Goal: Find specific page/section: Find specific page/section

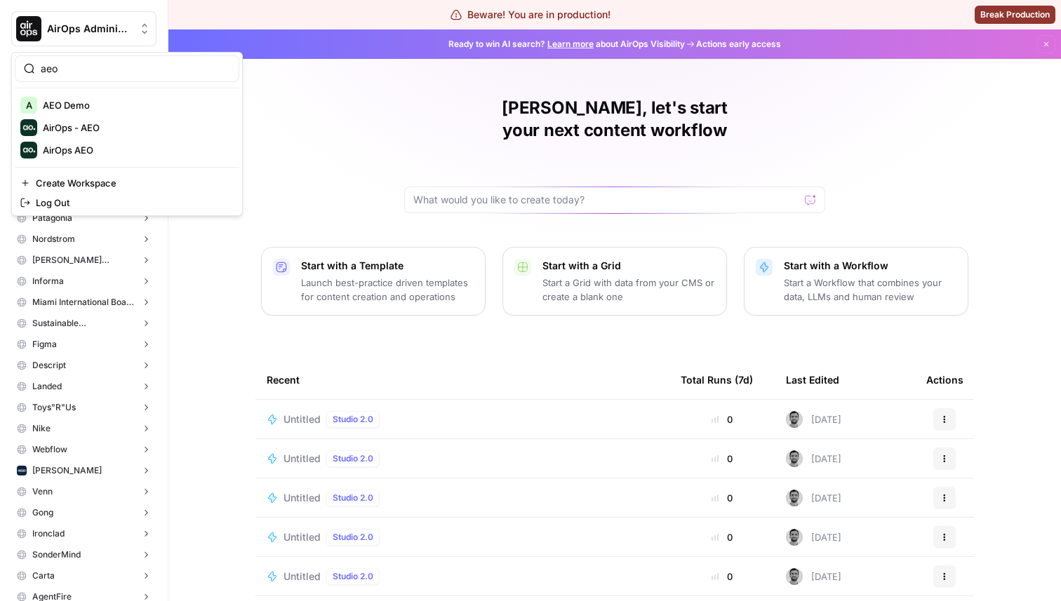
type input "aeo"
click button "AirOps - AEO" at bounding box center [127, 127] width 225 height 22
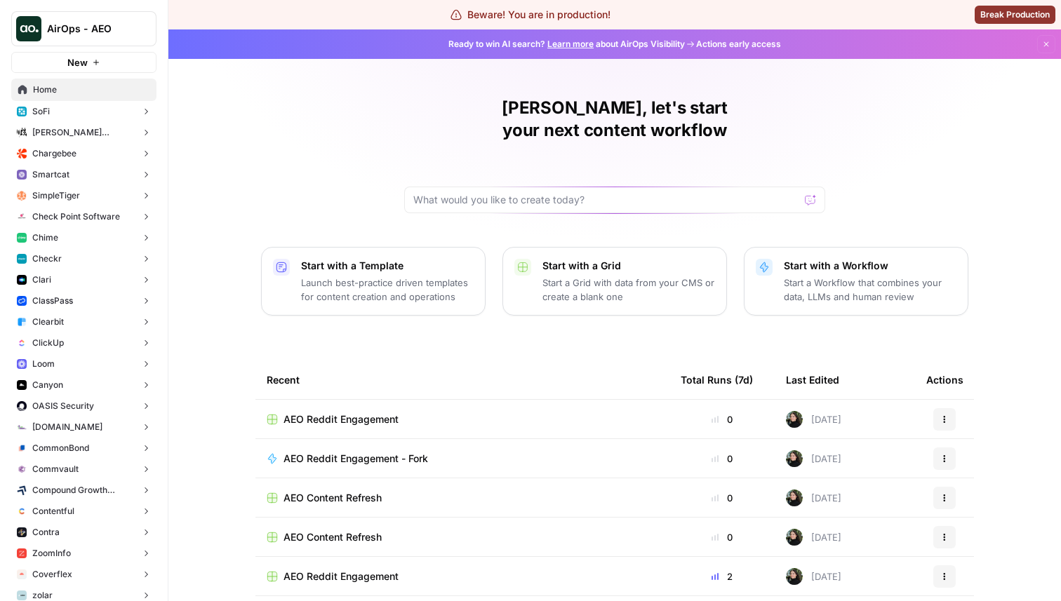
click at [97, 39] on button "AirOps - AEO" at bounding box center [83, 28] width 145 height 35
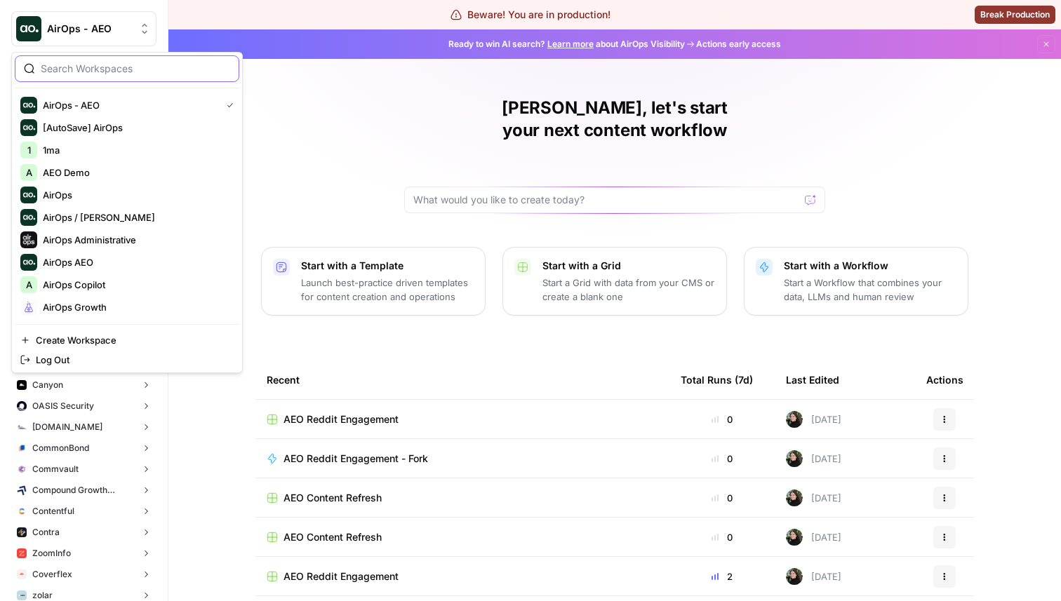
click at [91, 73] on input "search" at bounding box center [135, 69] width 189 height 14
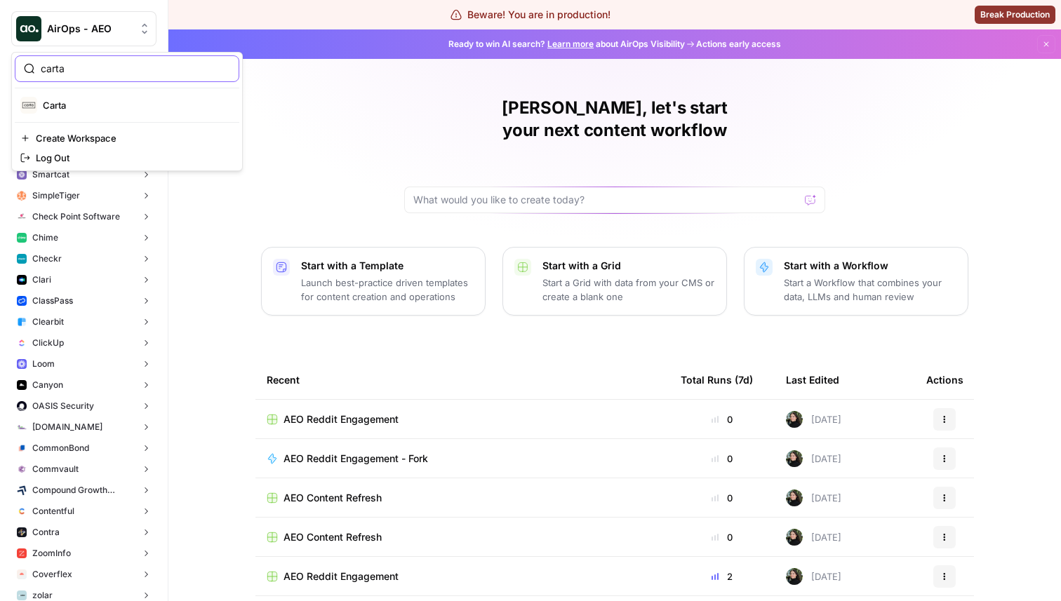
type input "carta"
click at [90, 109] on span "Carta" at bounding box center [135, 105] width 185 height 14
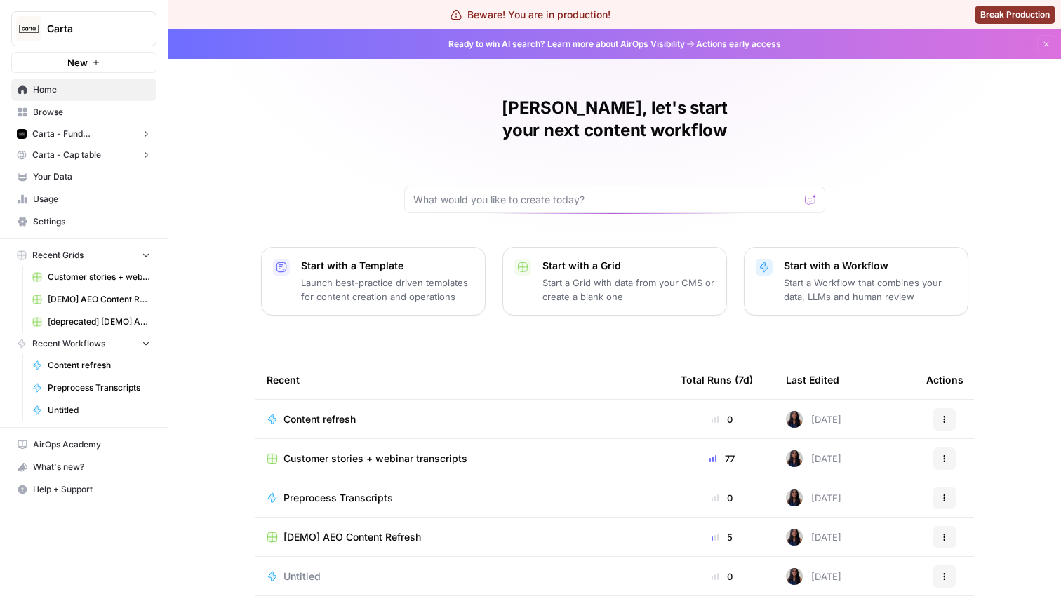
click at [107, 140] on button "Carta - Fund Administration" at bounding box center [83, 133] width 145 height 21
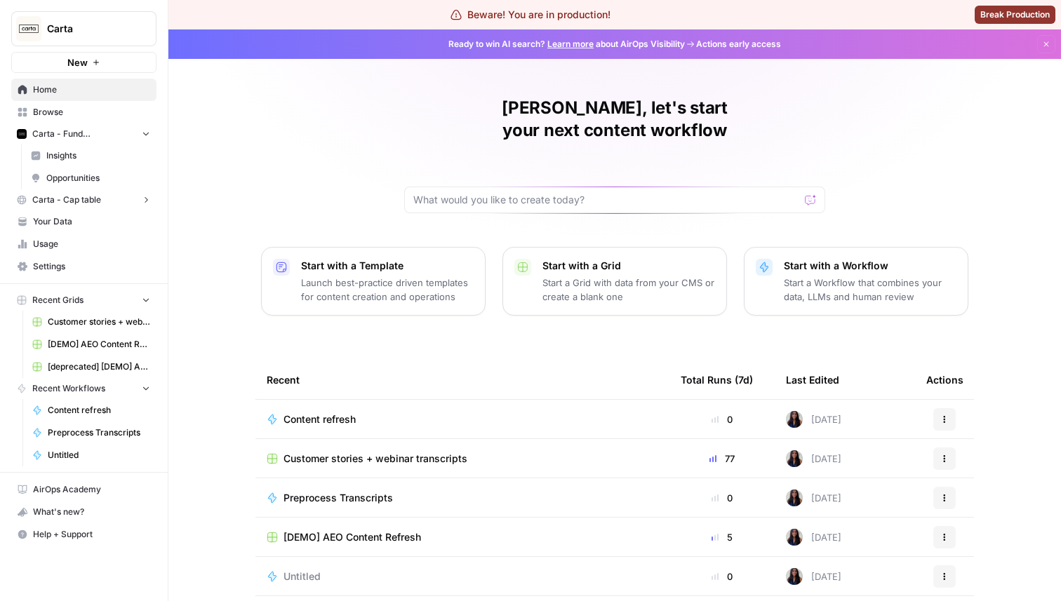
click at [91, 179] on span "Opportunities" at bounding box center [98, 178] width 104 height 13
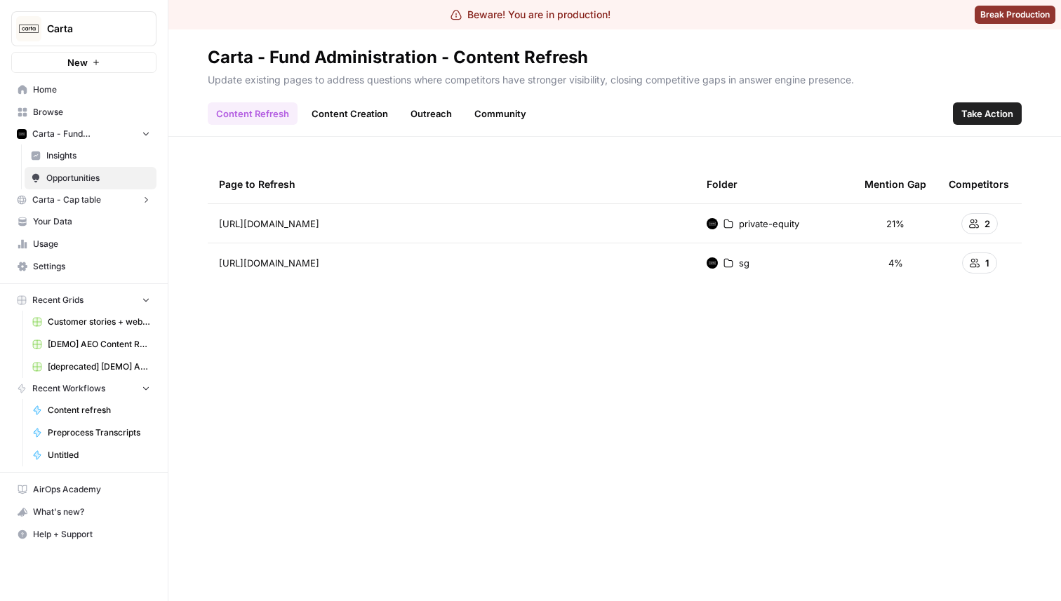
click at [101, 203] on button "Carta - Cap table" at bounding box center [83, 199] width 145 height 21
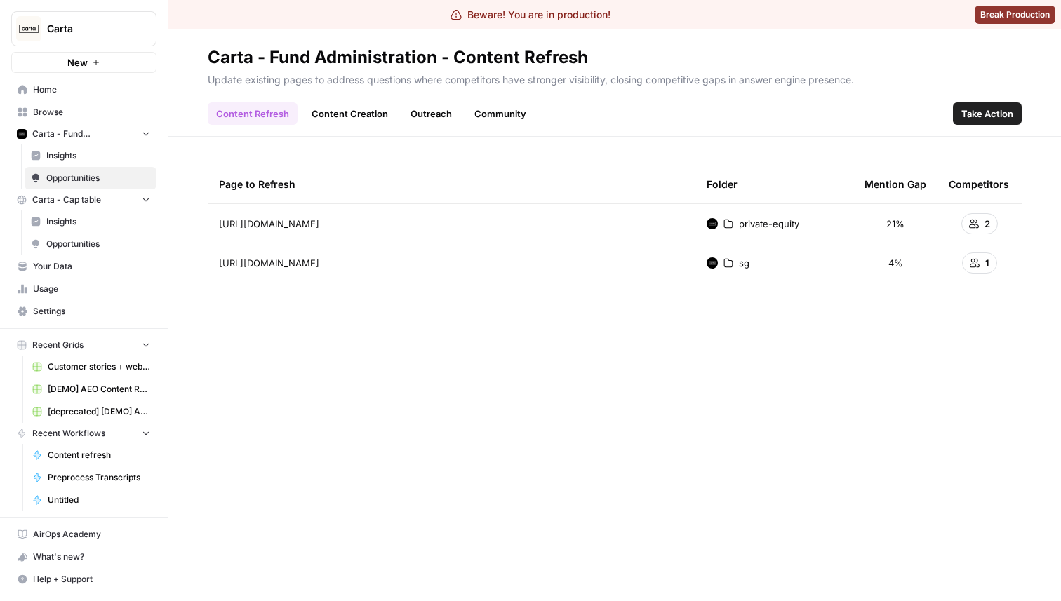
click at [91, 240] on span "Opportunities" at bounding box center [98, 244] width 104 height 13
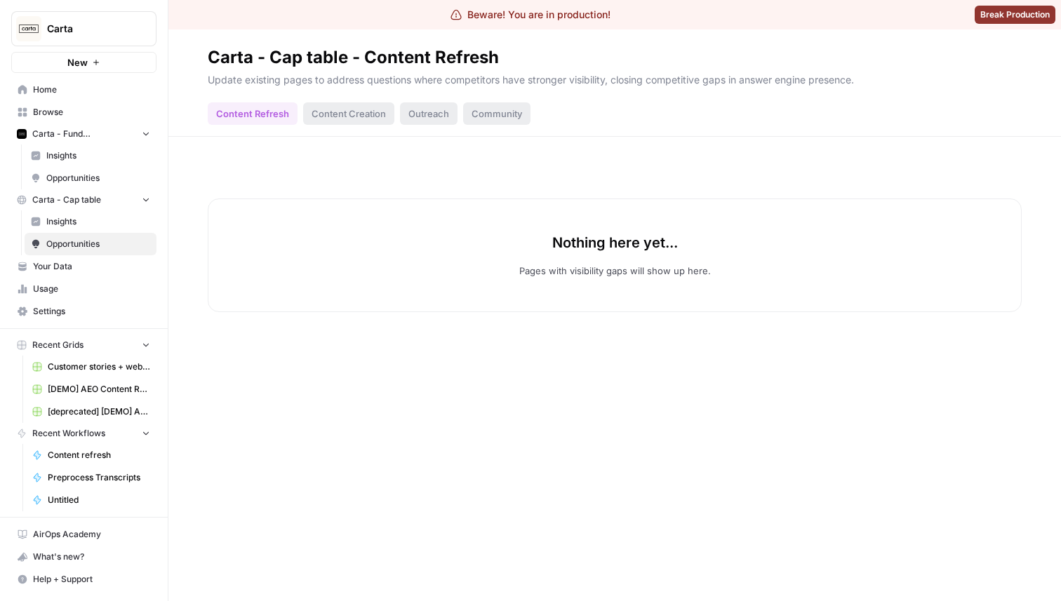
click at [106, 179] on span "Opportunities" at bounding box center [98, 178] width 104 height 13
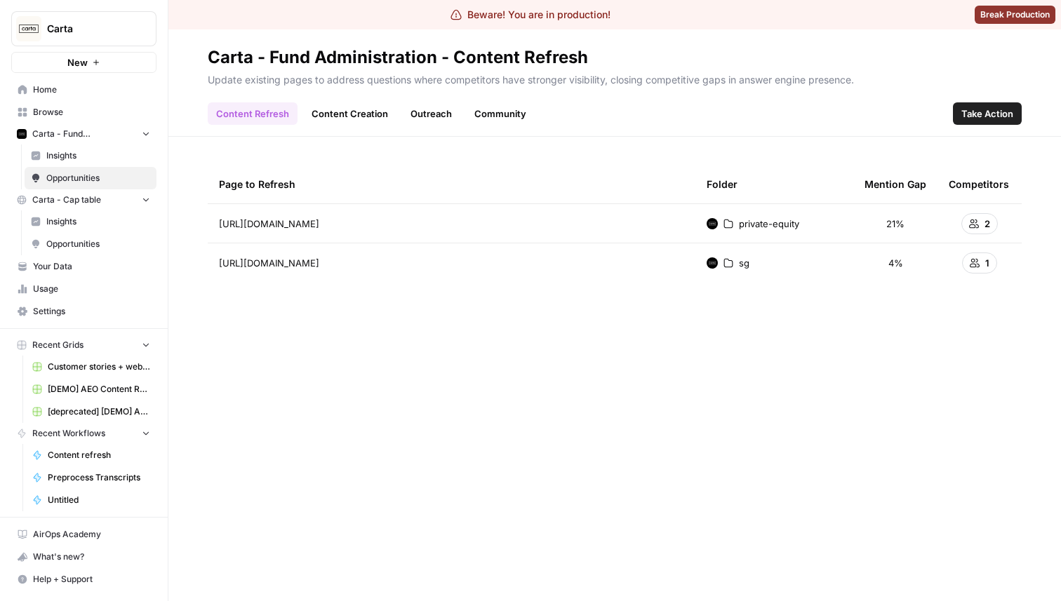
click at [352, 120] on link "Content Creation" at bounding box center [349, 113] width 93 height 22
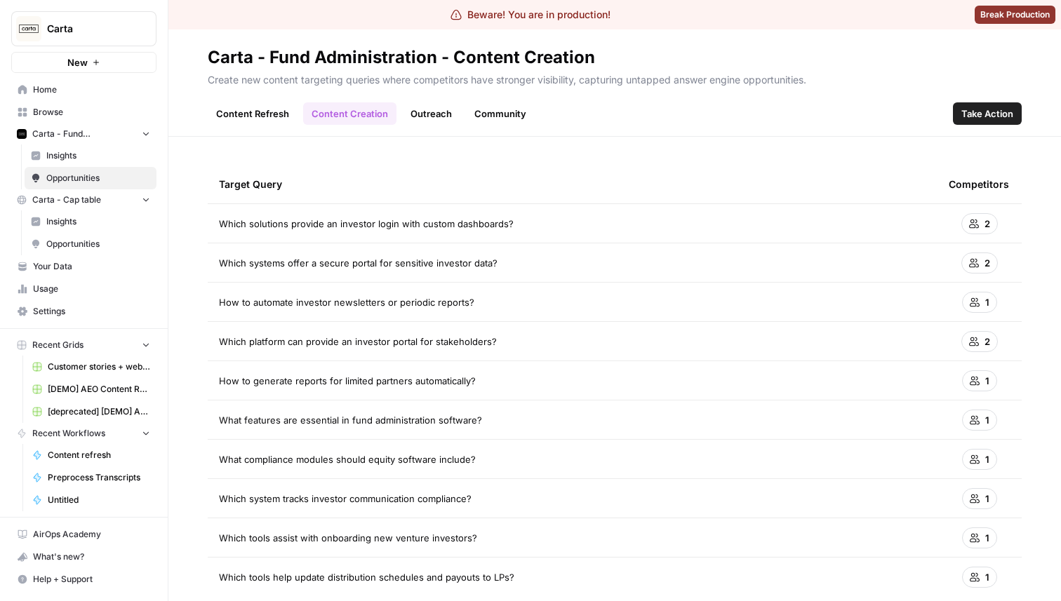
click at [425, 111] on link "Outreach" at bounding box center [431, 113] width 58 height 22
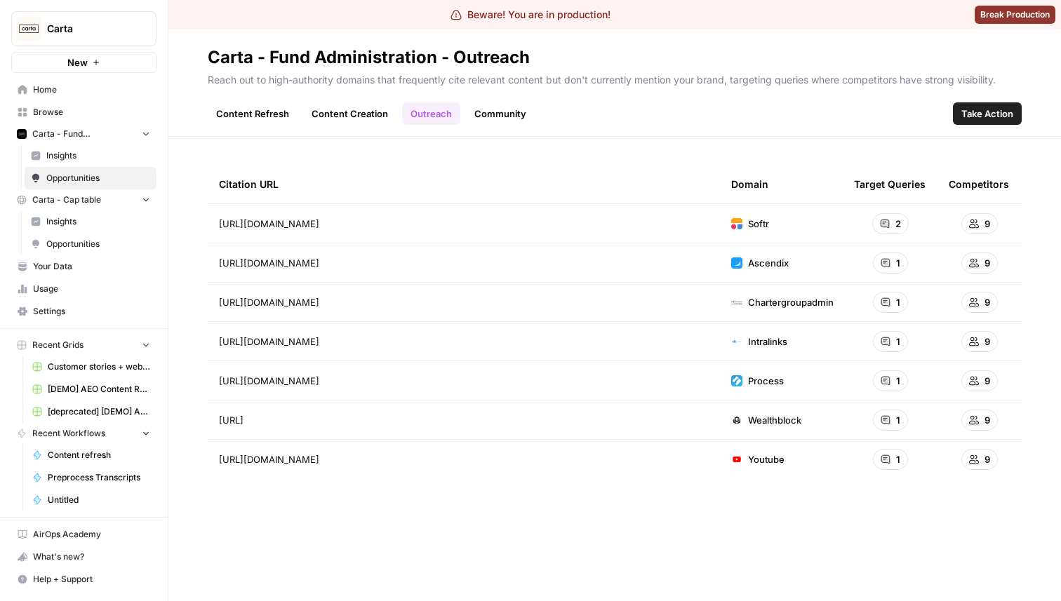
click at [508, 119] on link "Community" at bounding box center [500, 113] width 69 height 22
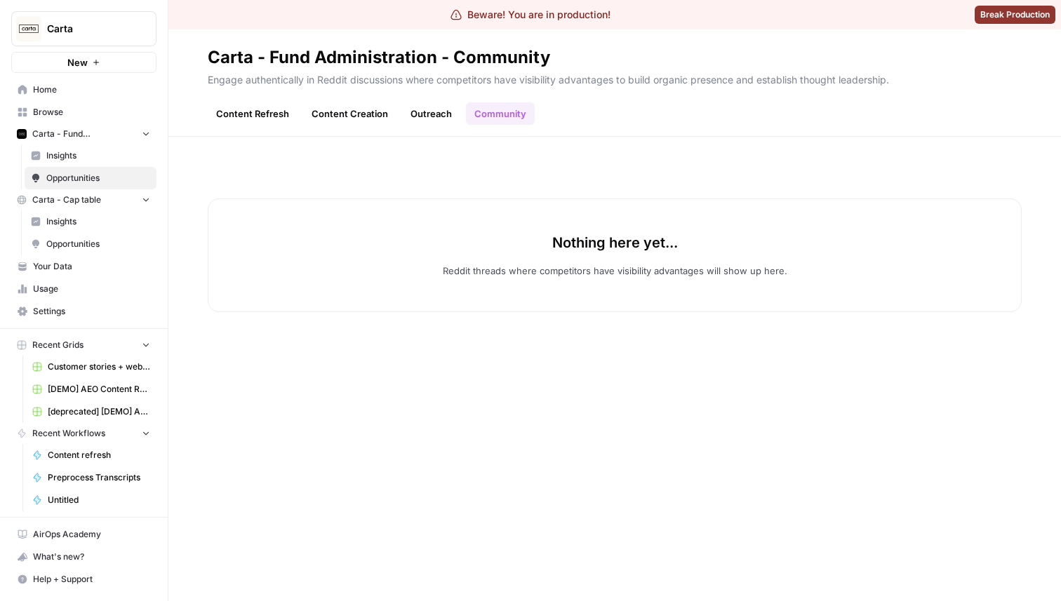
click at [434, 117] on link "Outreach" at bounding box center [431, 113] width 58 height 22
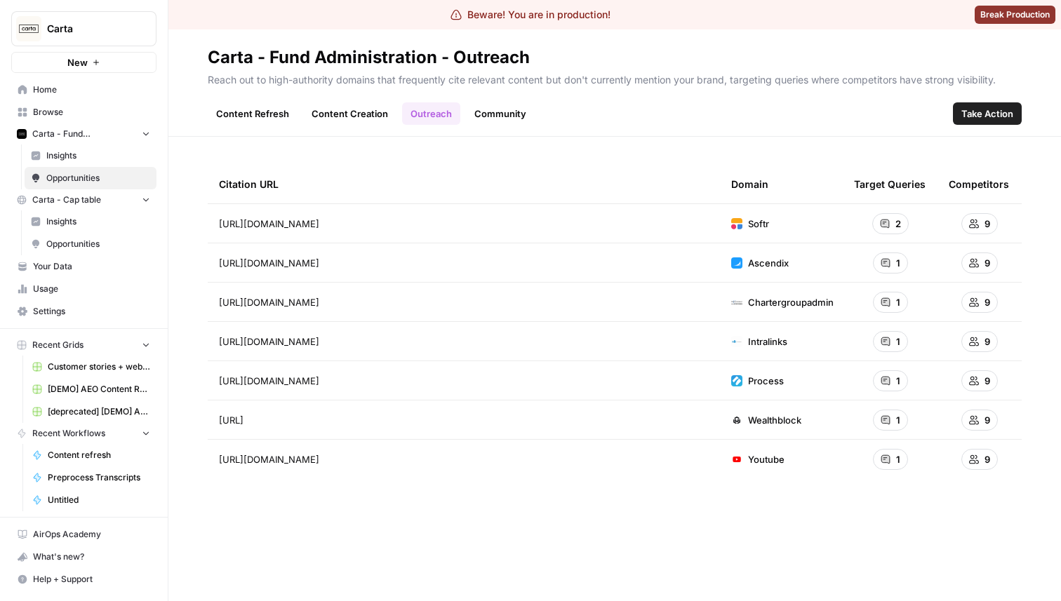
click at [251, 111] on link "Content Refresh" at bounding box center [253, 113] width 90 height 22
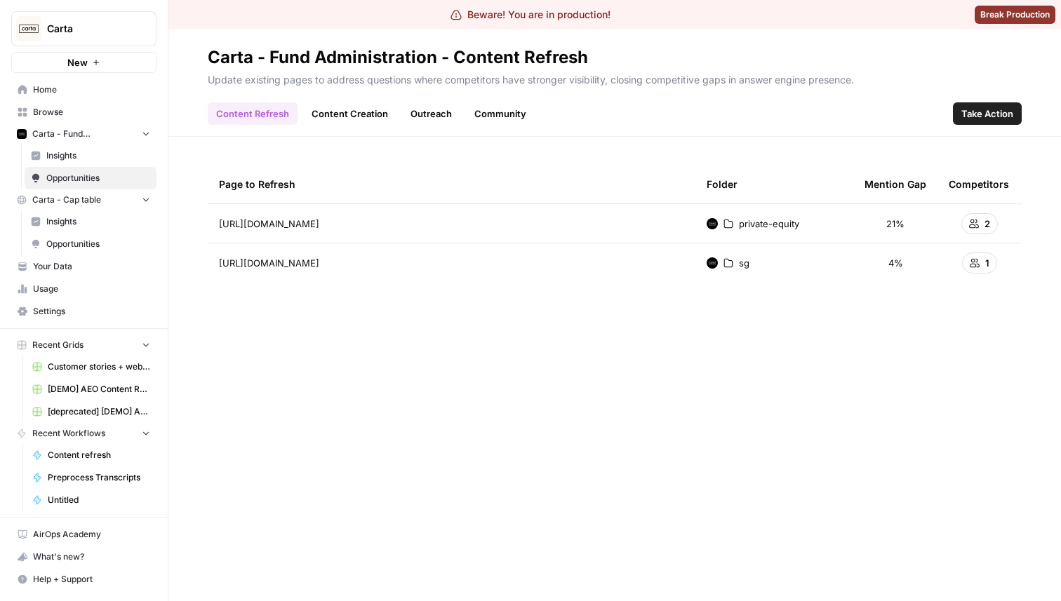
click at [994, 112] on span "Take Action" at bounding box center [987, 114] width 52 height 14
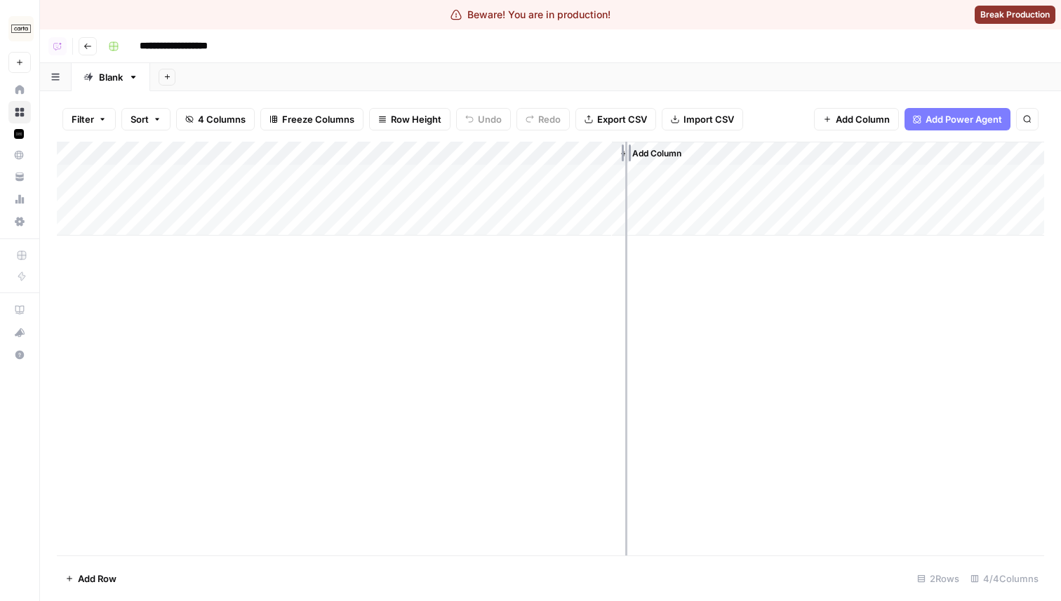
drag, startPoint x: 360, startPoint y: 159, endPoint x: 625, endPoint y: 159, distance: 265.2
click at [625, 159] on div "Add Column" at bounding box center [550, 189] width 987 height 94
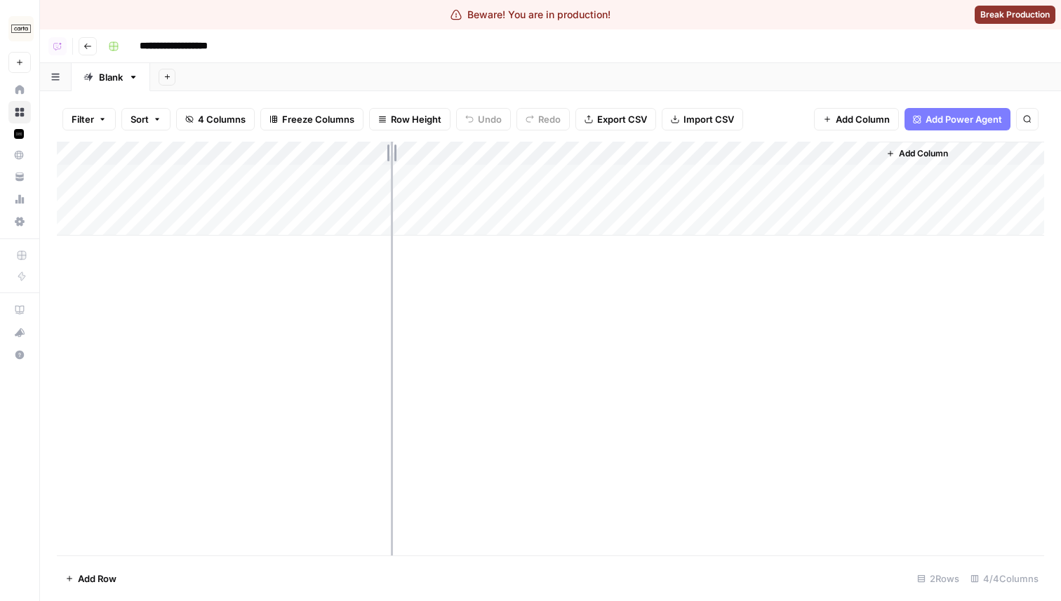
drag, startPoint x: 231, startPoint y: 150, endPoint x: 408, endPoint y: 150, distance: 176.8
click at [408, 150] on div "Add Column" at bounding box center [550, 189] width 987 height 94
drag, startPoint x: 406, startPoint y: 151, endPoint x: 562, endPoint y: 151, distance: 156.5
click at [562, 151] on div "Add Column" at bounding box center [550, 189] width 987 height 94
click at [86, 46] on icon "button" at bounding box center [87, 47] width 7 height 6
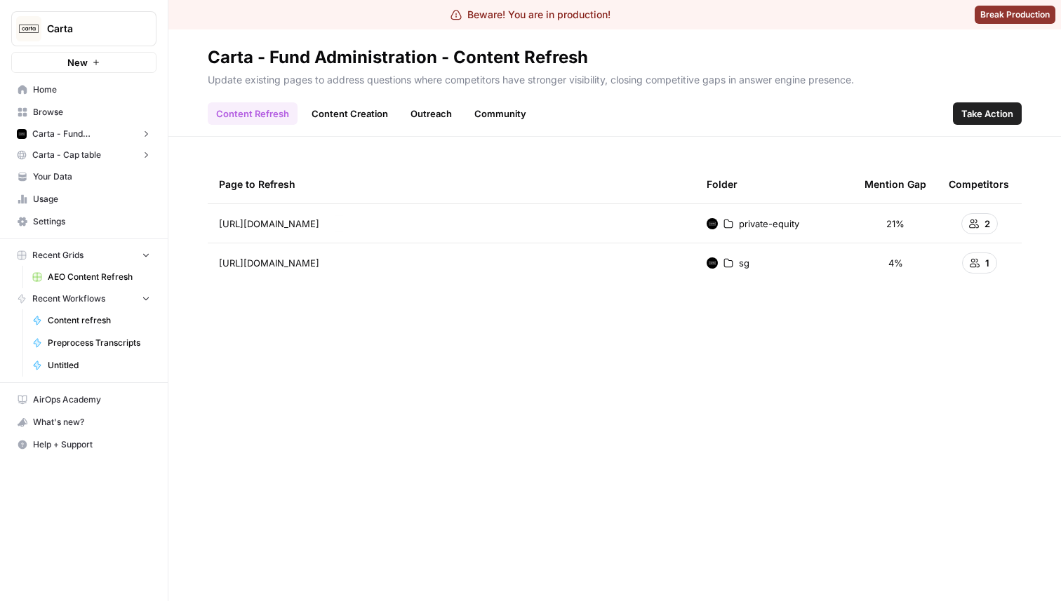
click at [361, 114] on link "Content Creation" at bounding box center [349, 113] width 93 height 22
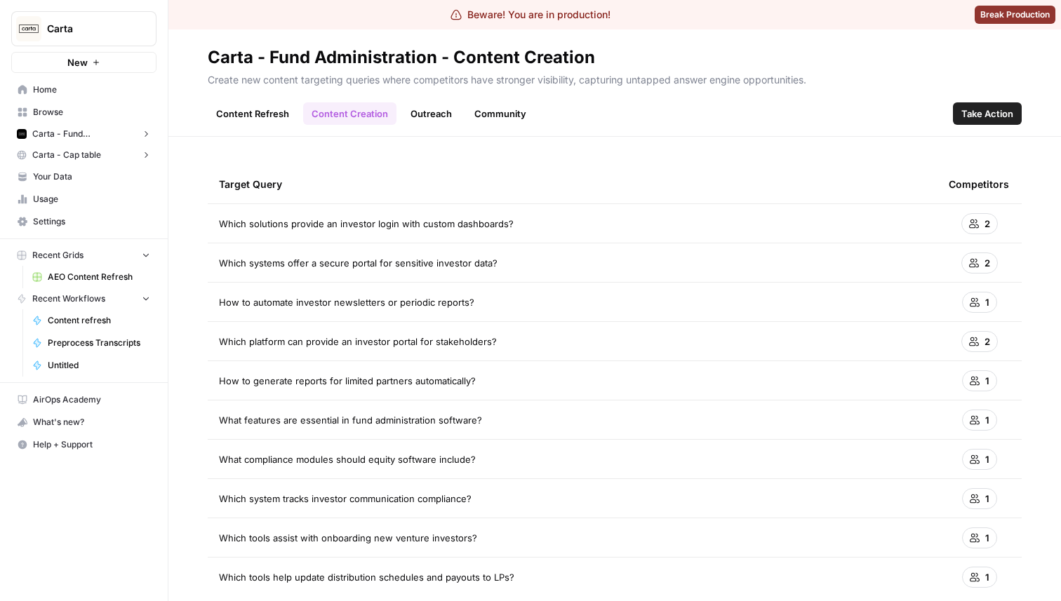
click at [285, 110] on link "Content Refresh" at bounding box center [253, 113] width 90 height 22
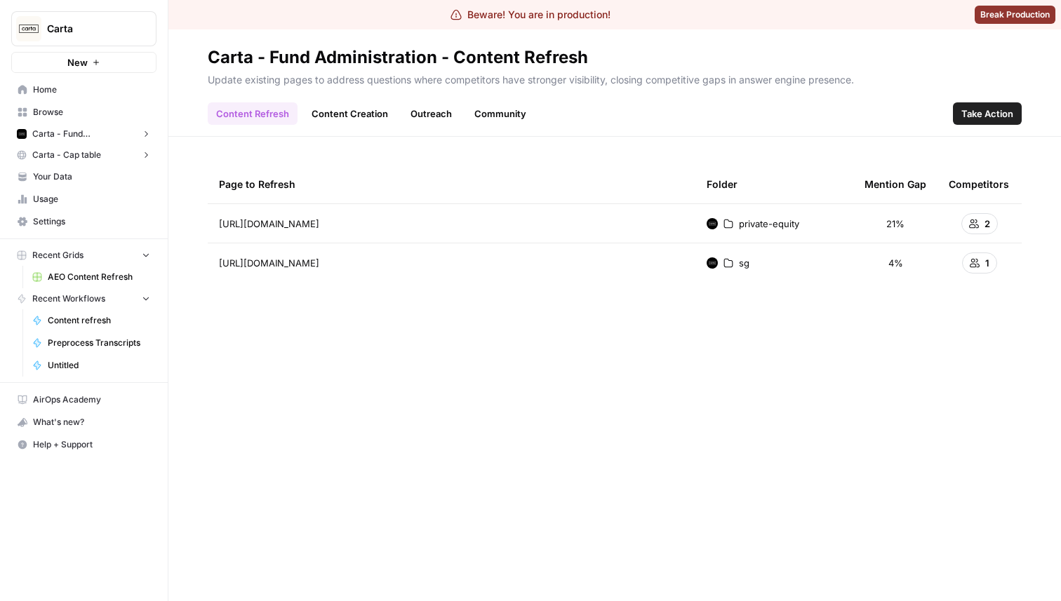
click at [105, 20] on button "Carta" at bounding box center [83, 28] width 145 height 35
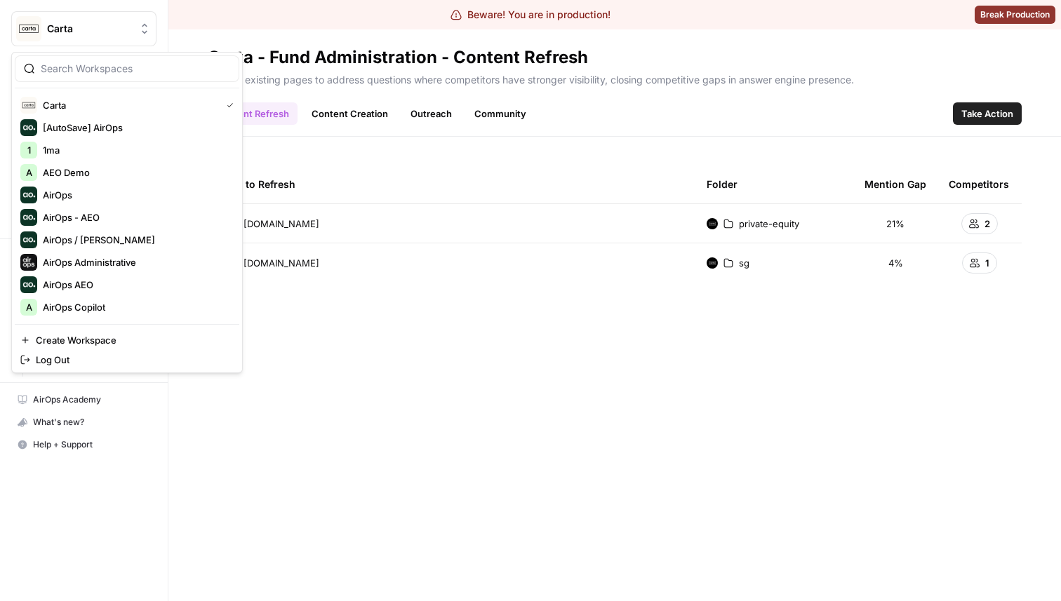
click at [693, 384] on div "Page to Refresh Folder Mention Gap Competitors https://carta.com/private-equity…" at bounding box center [615, 369] width 814 height 408
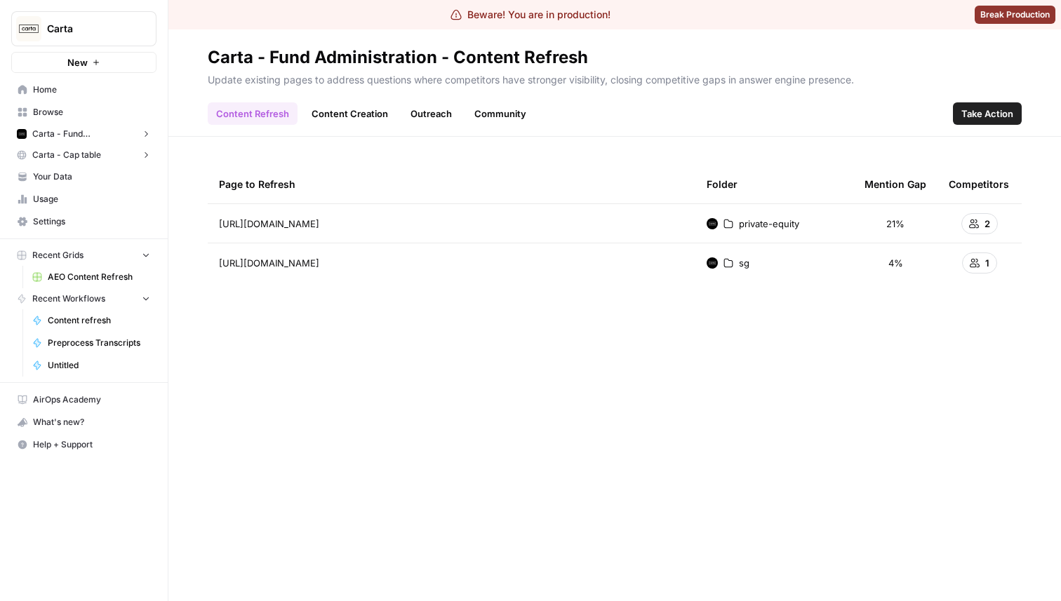
click at [118, 25] on span "Carta" at bounding box center [89, 29] width 85 height 14
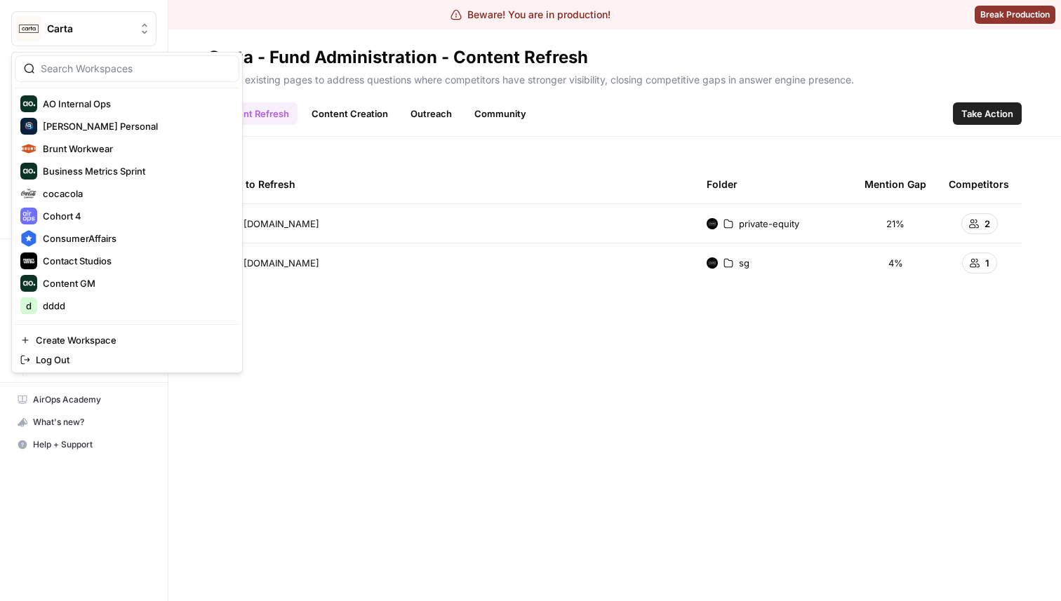
scroll to position [363, 0]
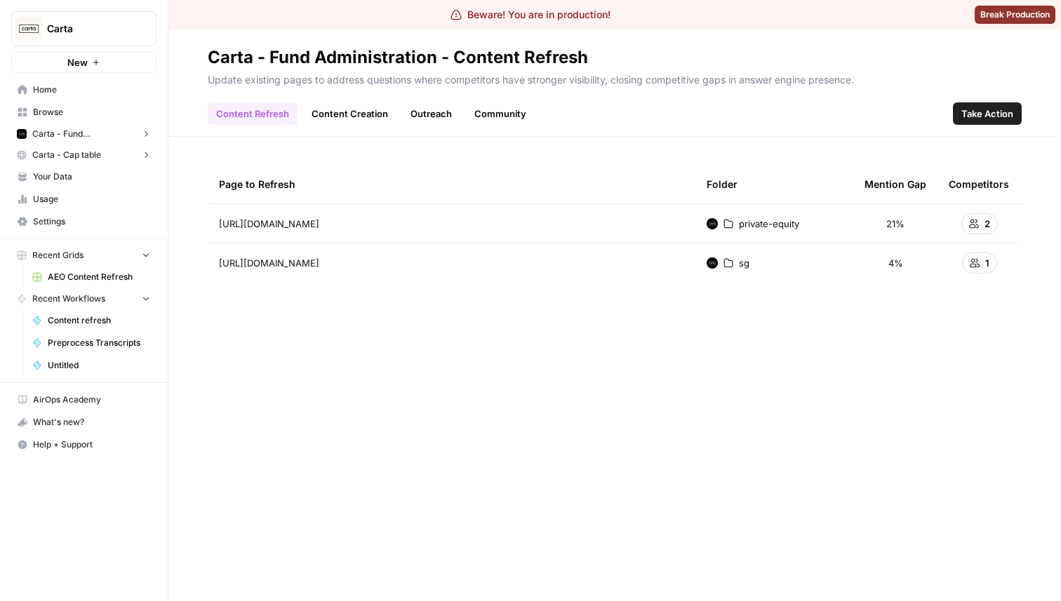
click at [392, 410] on div "Page to Refresh Folder Mention Gap Competitors https://carta.com/private-equity…" at bounding box center [615, 369] width 814 height 408
click at [106, 30] on span "Carta" at bounding box center [89, 29] width 85 height 14
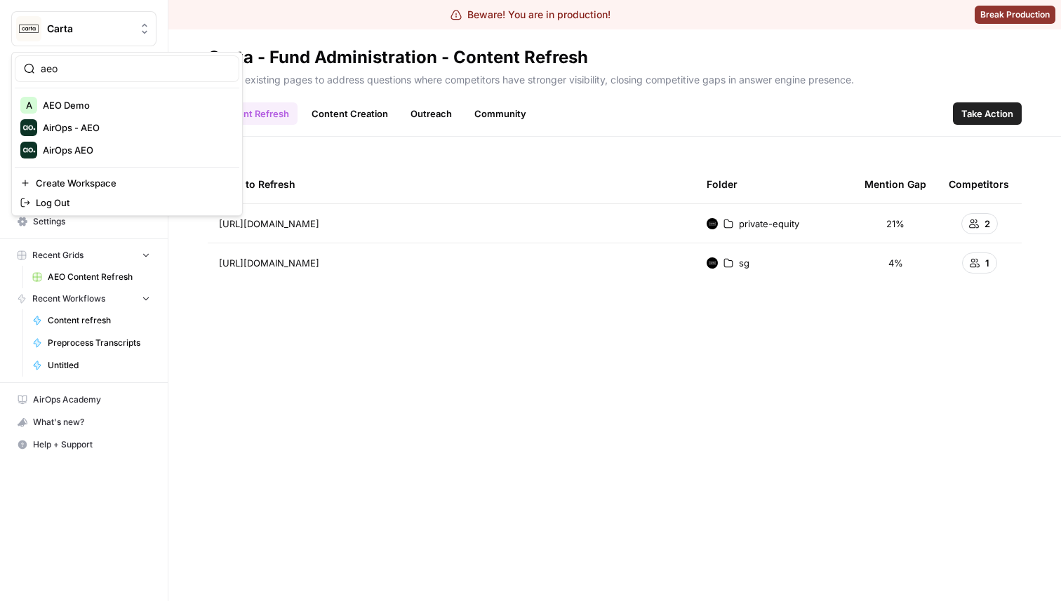
type input "aeo"
click button "AirOps - AEO" at bounding box center [127, 127] width 225 height 22
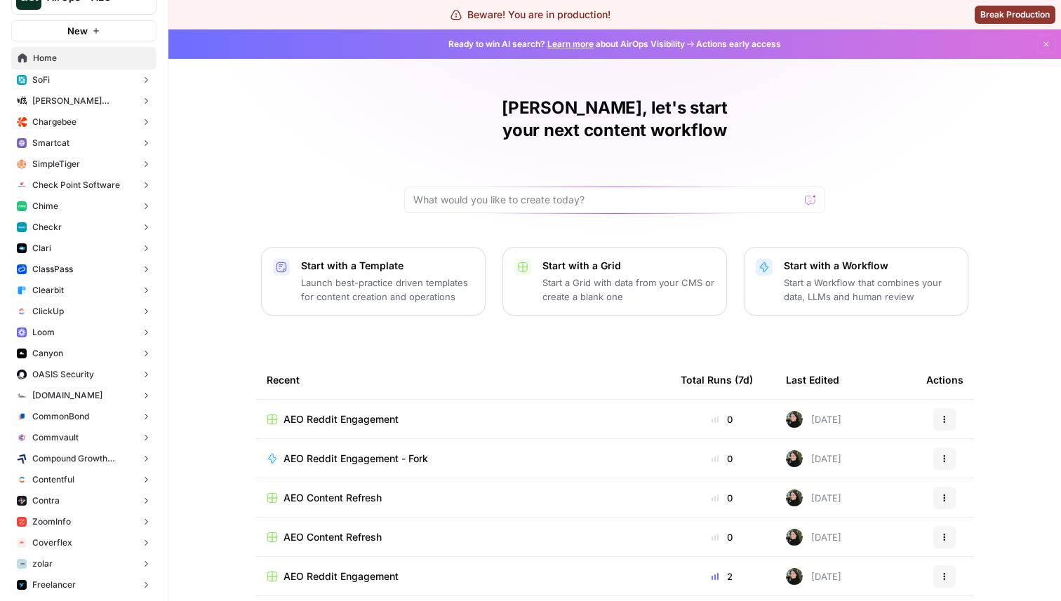
scroll to position [34, 0]
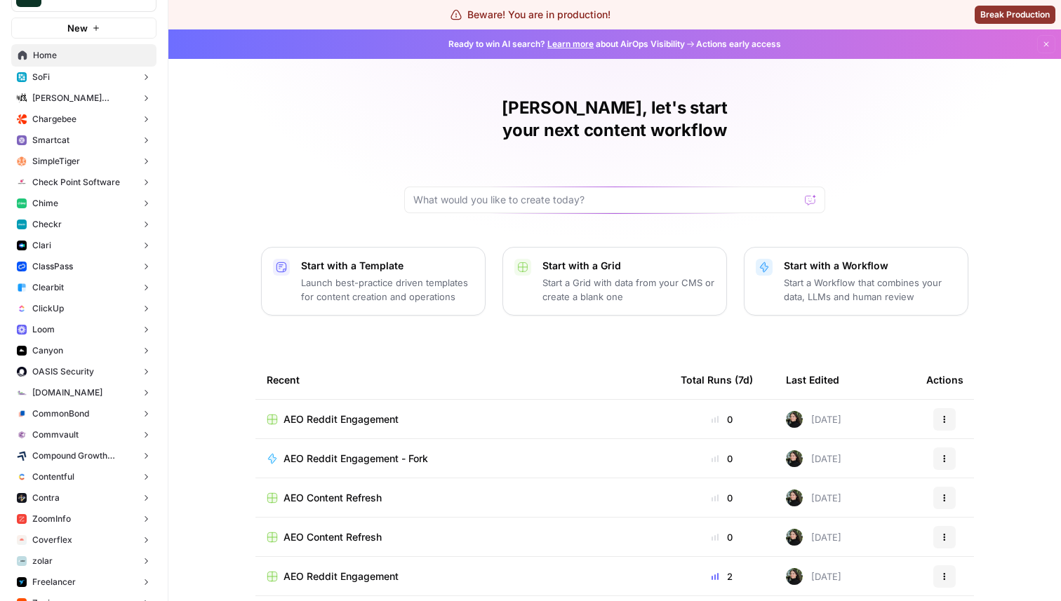
click at [91, 207] on button "Chime" at bounding box center [83, 203] width 145 height 21
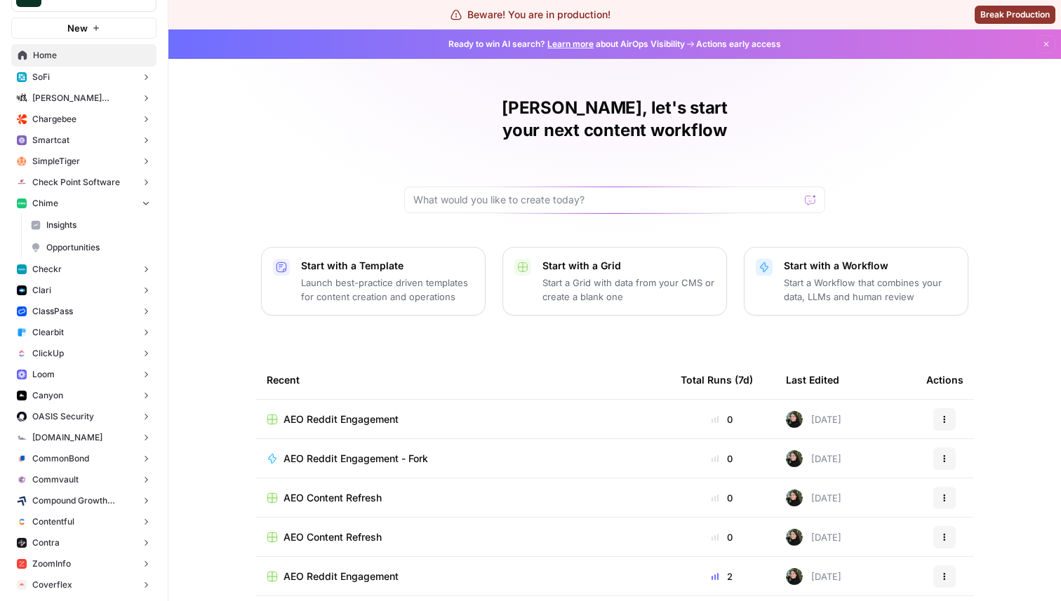
click at [90, 249] on span "Opportunities" at bounding box center [98, 247] width 104 height 13
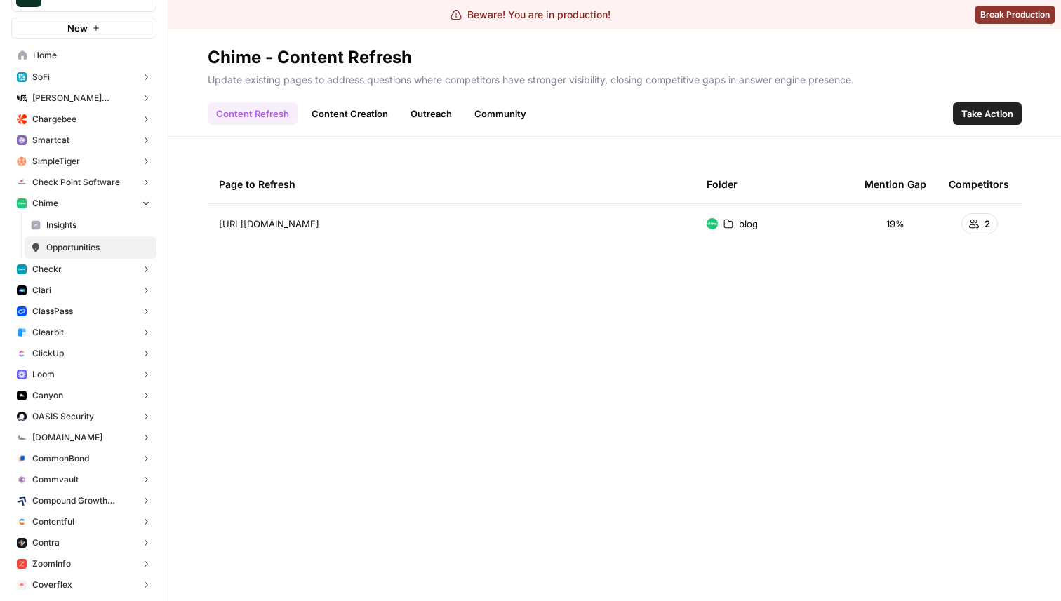
click at [987, 120] on span "Take Action" at bounding box center [987, 114] width 52 height 14
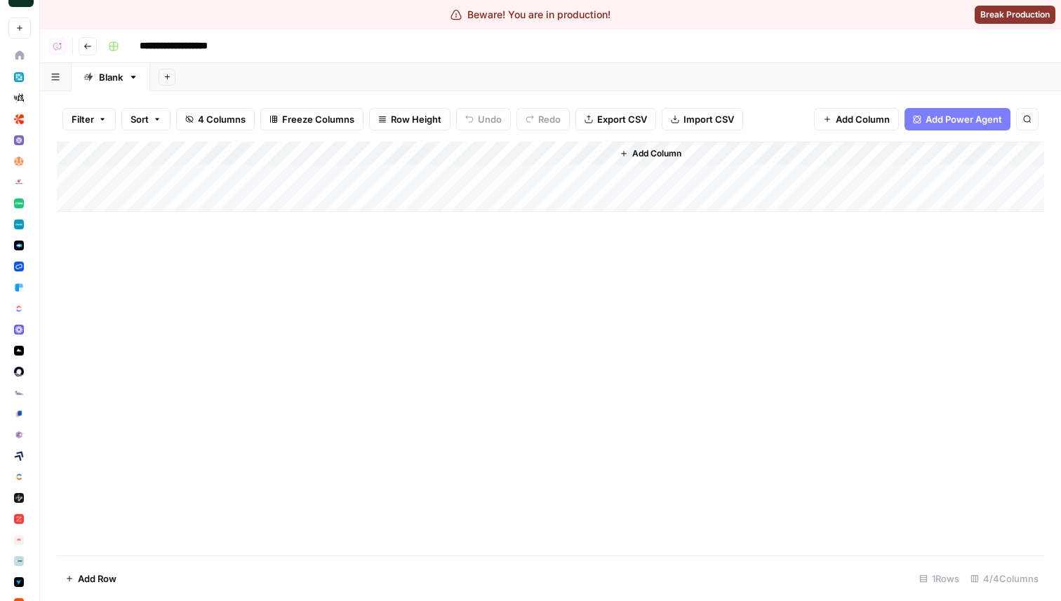
drag, startPoint x: 359, startPoint y: 151, endPoint x: 485, endPoint y: 151, distance: 126.3
click at [484, 151] on div "Add Column" at bounding box center [550, 177] width 987 height 70
drag, startPoint x: 485, startPoint y: 151, endPoint x: 607, endPoint y: 151, distance: 122.1
click at [607, 151] on div "Add Column" at bounding box center [550, 177] width 987 height 70
drag, startPoint x: 609, startPoint y: 152, endPoint x: 571, endPoint y: 152, distance: 37.9
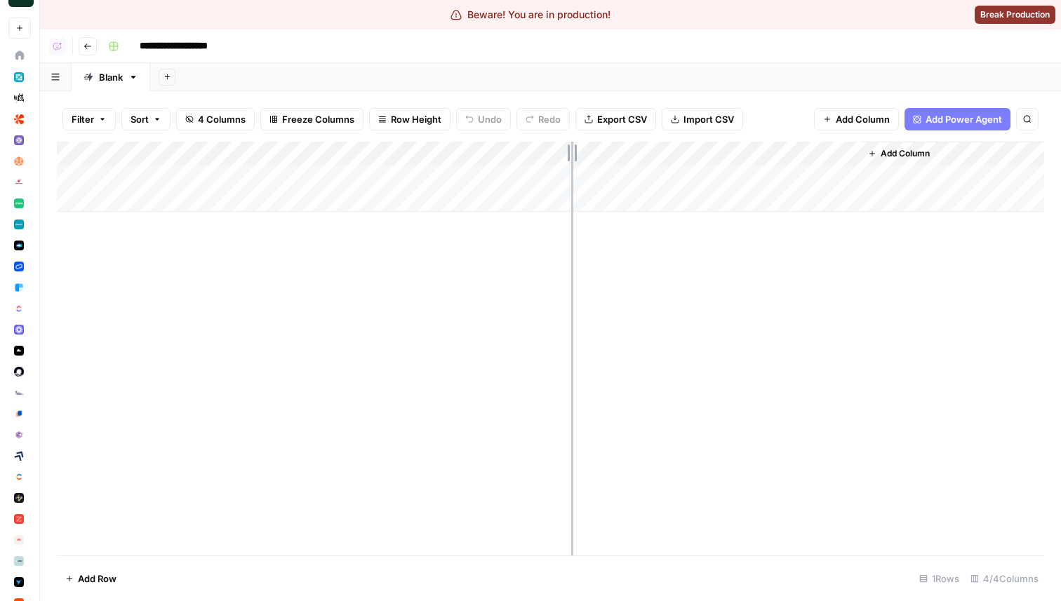
click at [571, 152] on div "Add Column" at bounding box center [550, 177] width 987 height 70
drag, startPoint x: 231, startPoint y: 153, endPoint x: 319, endPoint y: 153, distance: 87.7
click at [319, 153] on div "Add Column" at bounding box center [550, 177] width 987 height 70
drag, startPoint x: 319, startPoint y: 154, endPoint x: 412, endPoint y: 154, distance: 93.3
click at [412, 154] on div "Add Column" at bounding box center [550, 177] width 987 height 70
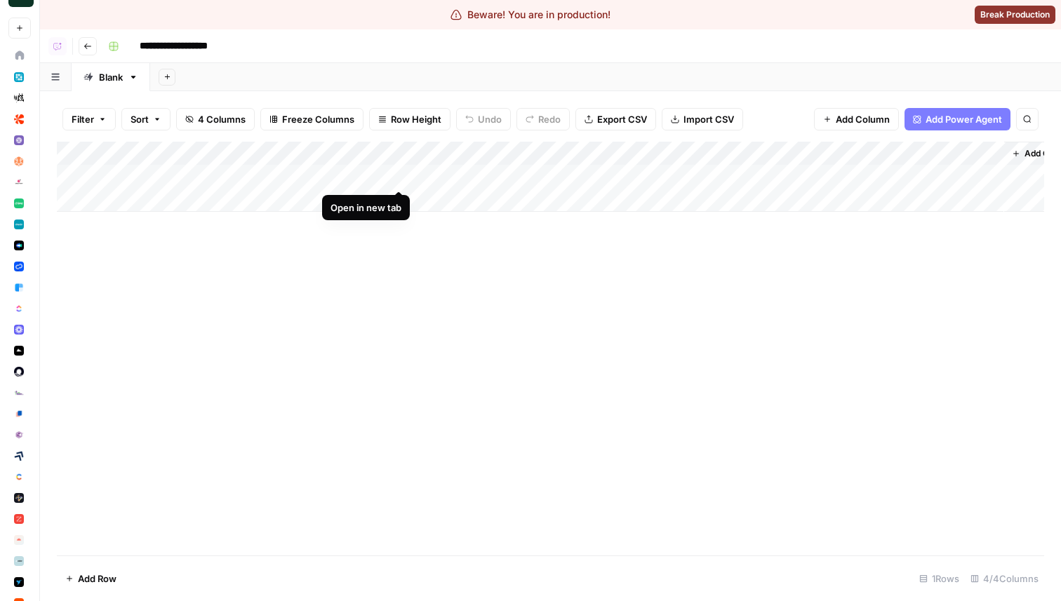
click at [402, 176] on div "Add Column" at bounding box center [550, 177] width 987 height 70
click at [89, 50] on icon "button" at bounding box center [87, 46] width 8 height 8
